Goal: Go to known website: Access a specific website the user already knows

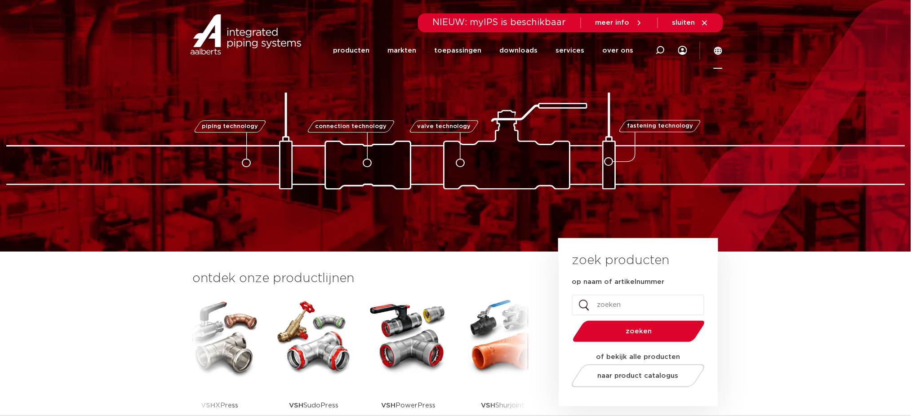
click at [716, 50] on icon at bounding box center [718, 50] width 9 height 9
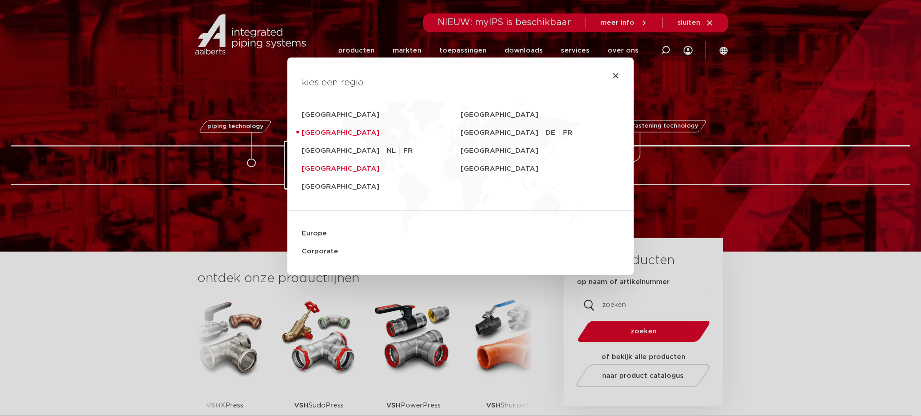
click at [320, 169] on link "[GEOGRAPHIC_DATA]" at bounding box center [381, 169] width 159 height 18
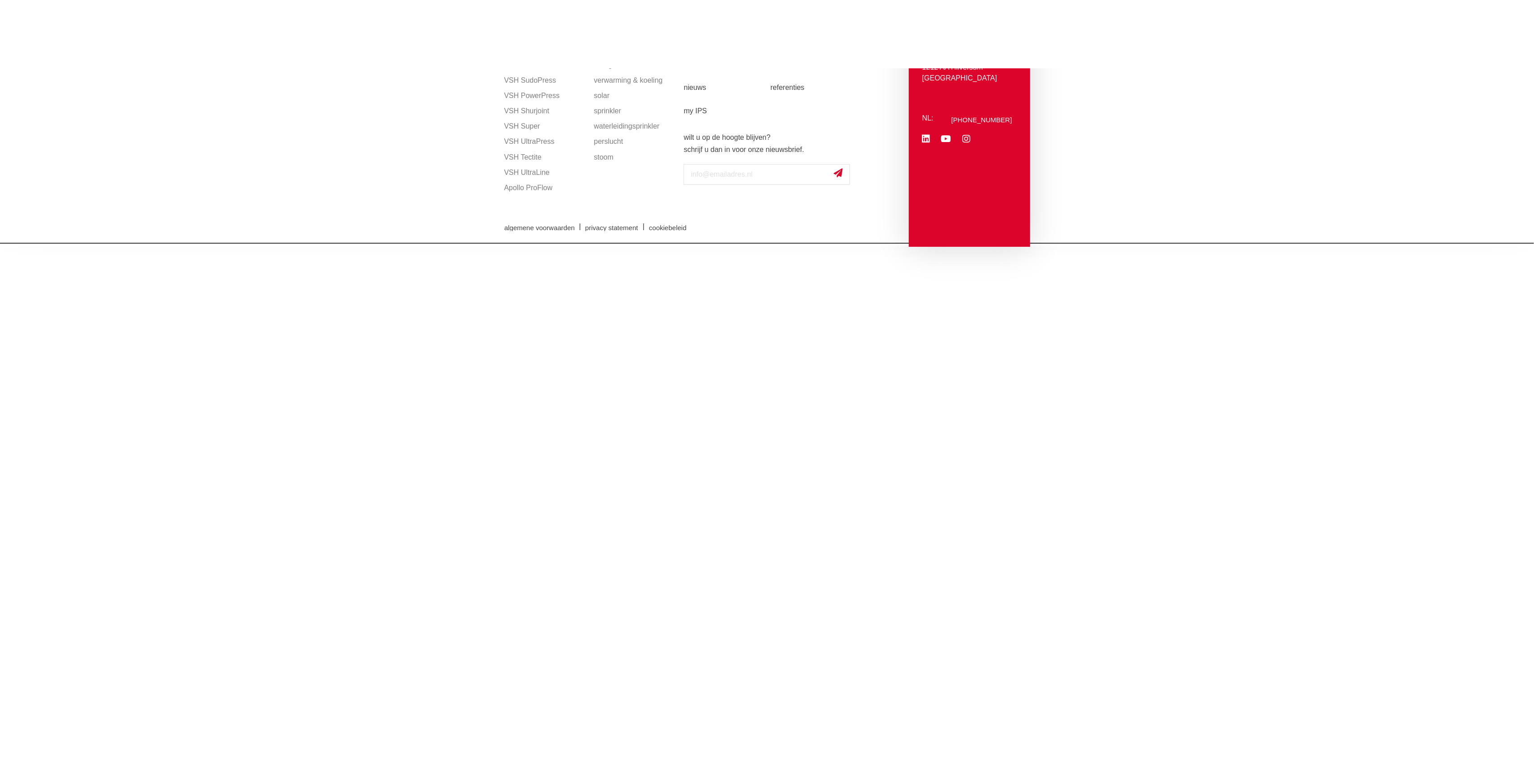
click at [538, 31] on img at bounding box center [557, 34] width 115 height 40
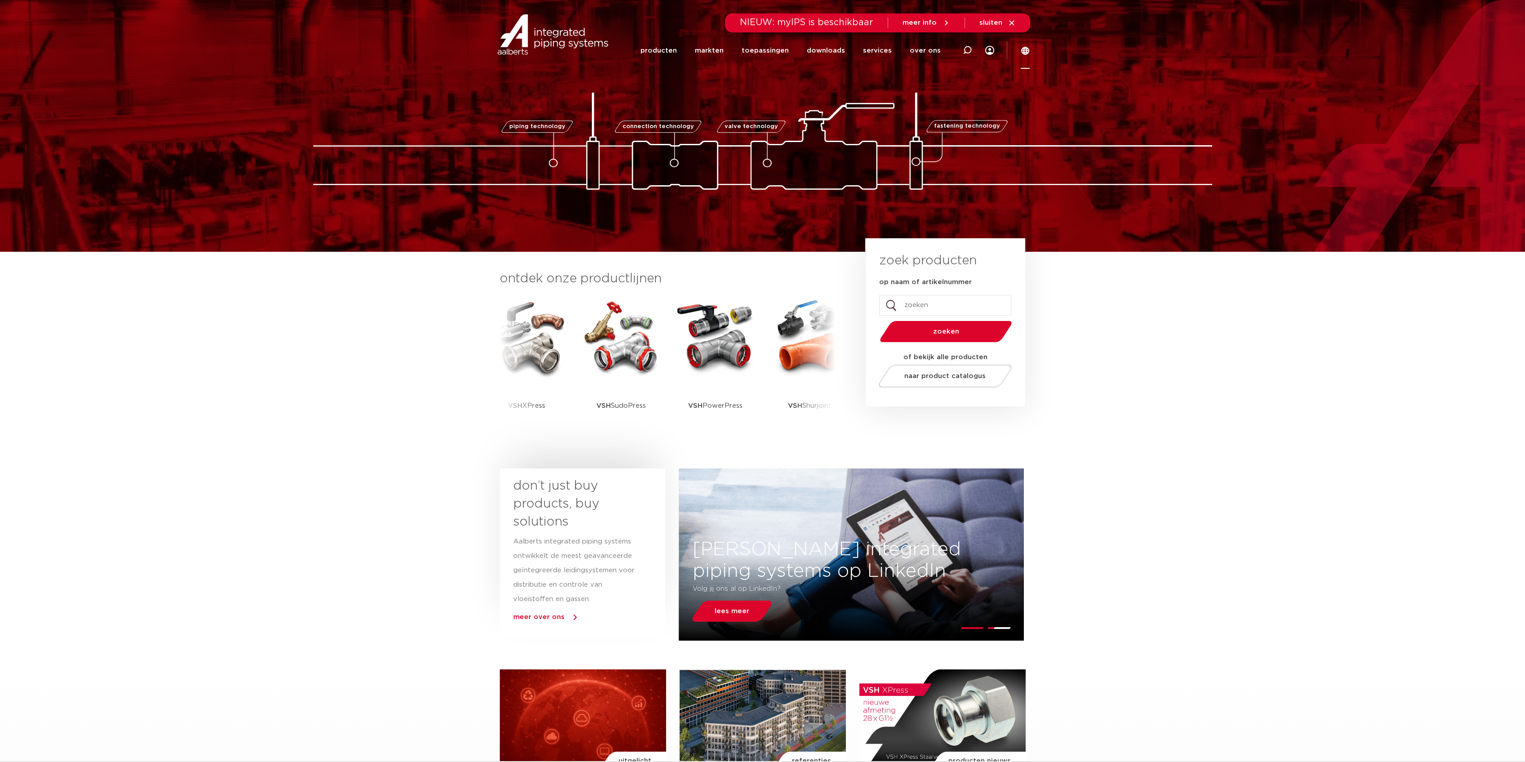
click at [1023, 52] on icon at bounding box center [1025, 51] width 8 height 8
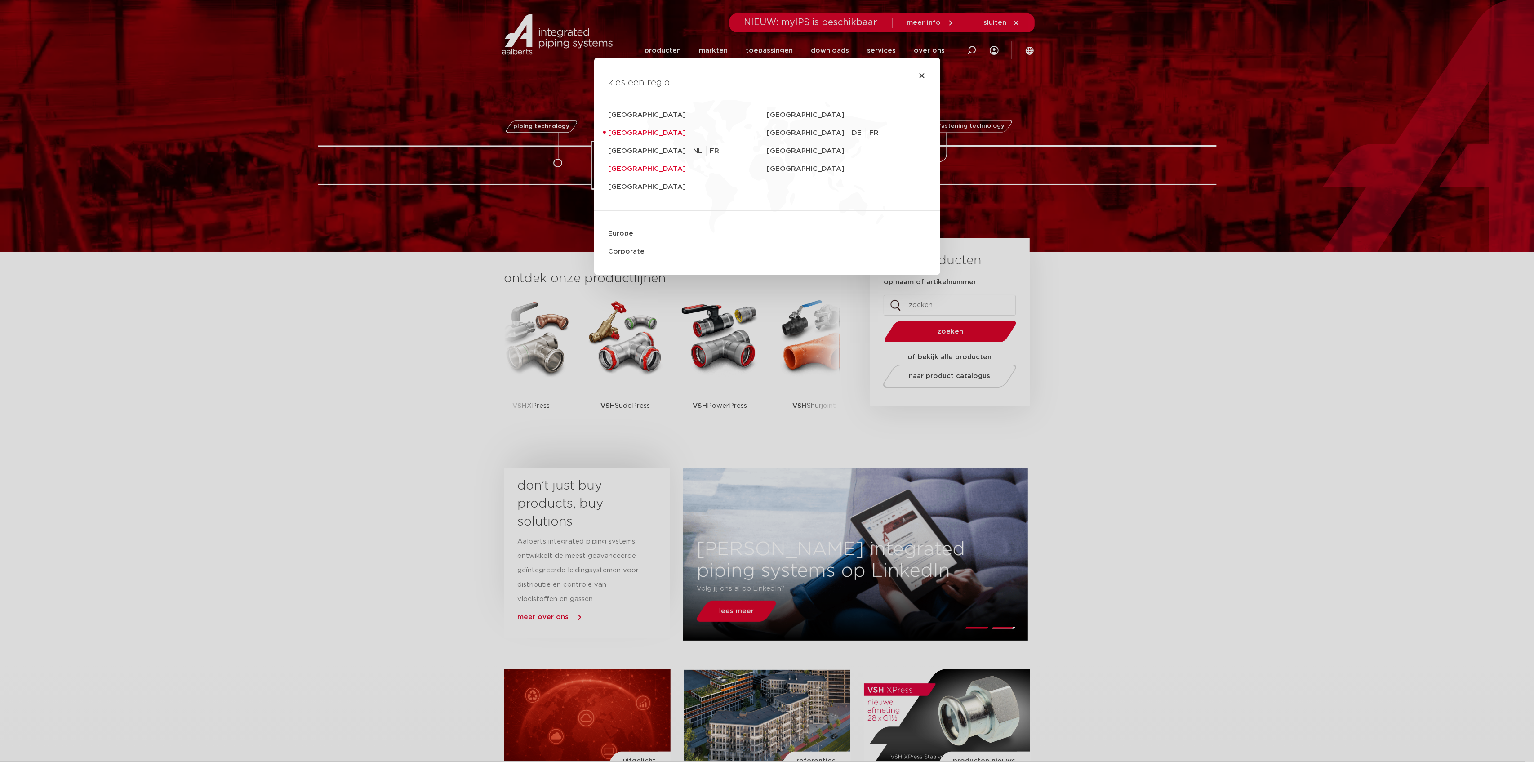
click at [618, 163] on link "[GEOGRAPHIC_DATA]" at bounding box center [688, 169] width 159 height 18
